Goal: Find specific page/section: Find specific page/section

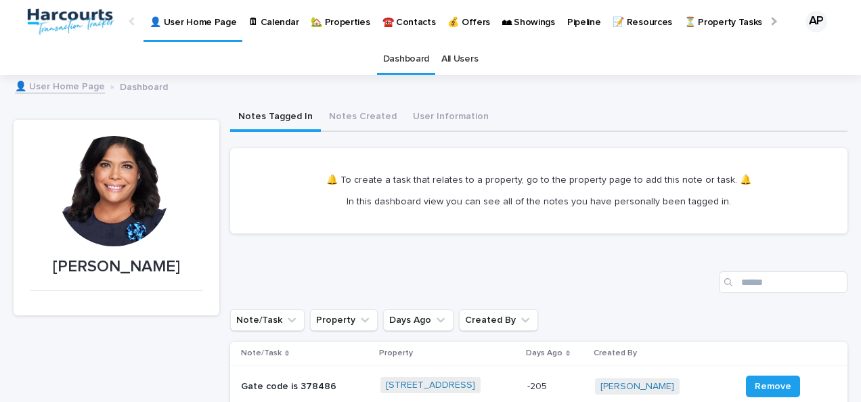
click at [352, 26] on p "🏡 Properties" at bounding box center [340, 14] width 59 height 28
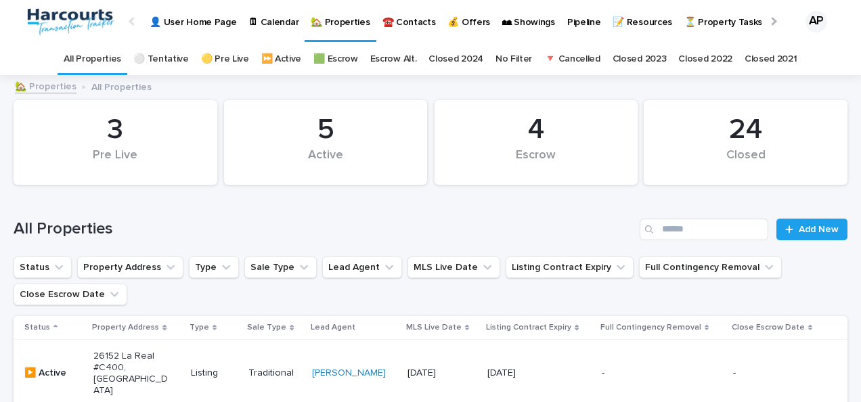
click at [129, 368] on p "26152 La Real #C400, [GEOGRAPHIC_DATA]" at bounding box center [130, 373] width 75 height 45
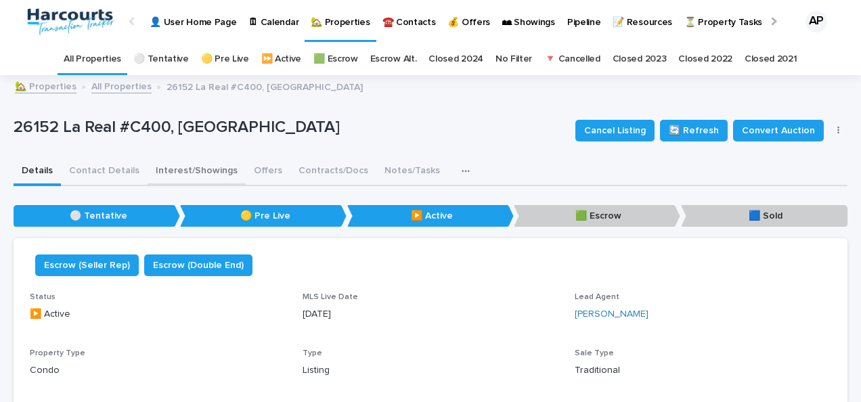
click at [187, 170] on button "Interest/Showings" at bounding box center [197, 172] width 98 height 28
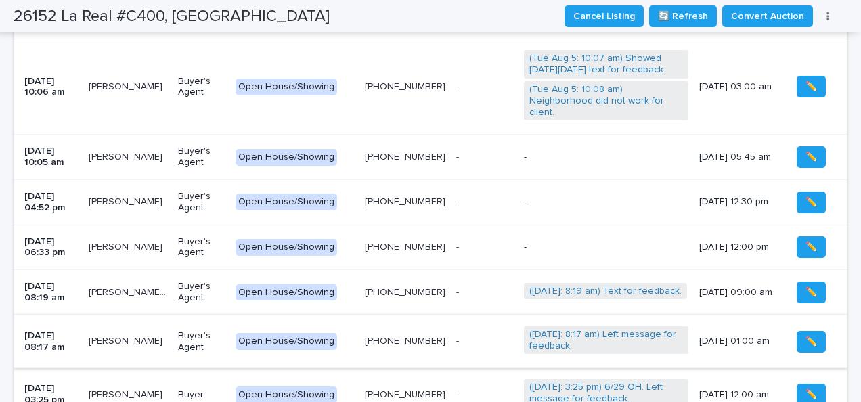
scroll to position [1453, 0]
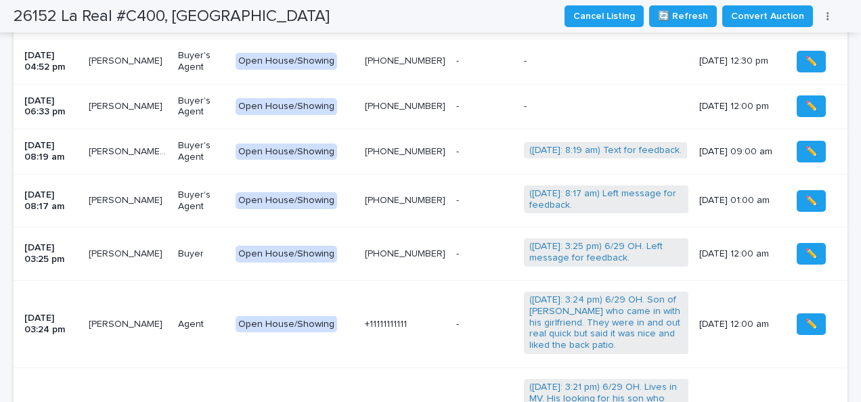
click at [113, 146] on td "[PERSON_NAME] . [PERSON_NAME] ." at bounding box center [127, 151] width 89 height 45
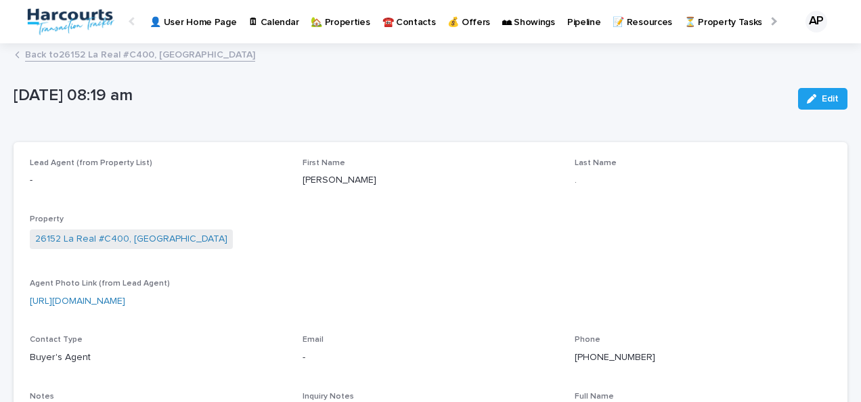
click at [111, 121] on div "[DATE] 08:19 am Edit" at bounding box center [431, 99] width 834 height 54
click at [336, 22] on p "🏡 Properties" at bounding box center [340, 14] width 59 height 28
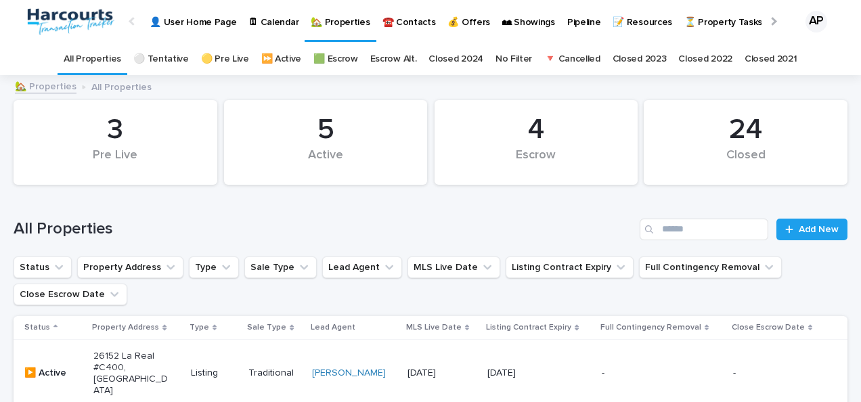
click at [118, 366] on p "26152 La Real #C400, [GEOGRAPHIC_DATA]" at bounding box center [130, 373] width 75 height 45
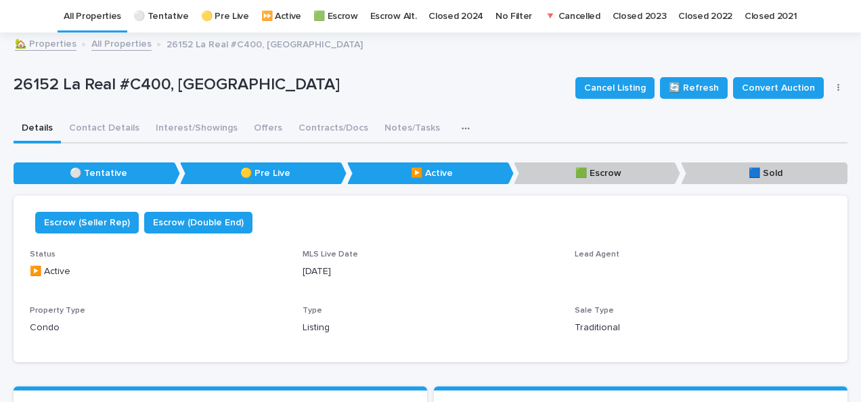
scroll to position [43, 0]
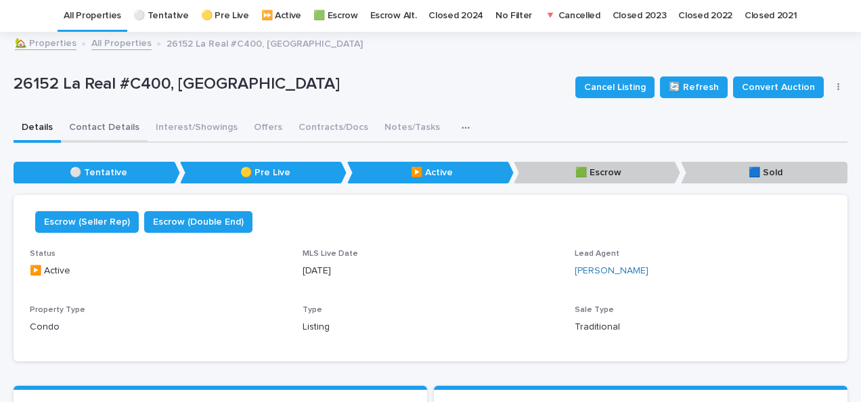
click at [96, 125] on button "Contact Details" at bounding box center [104, 128] width 87 height 28
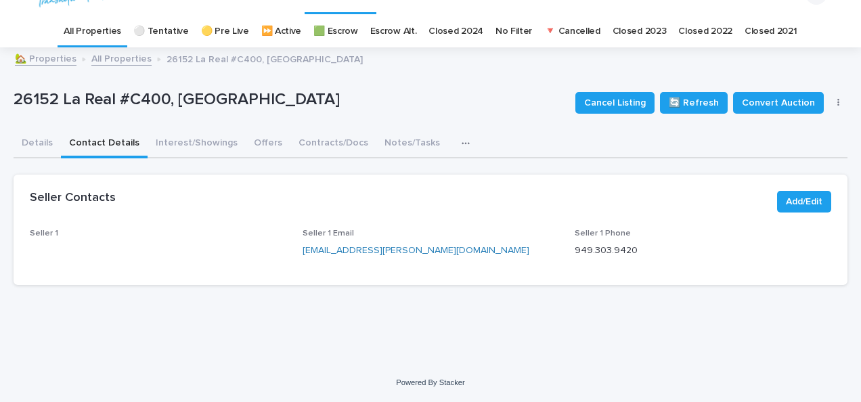
scroll to position [38, 0]
